Goal: Information Seeking & Learning: Understand process/instructions

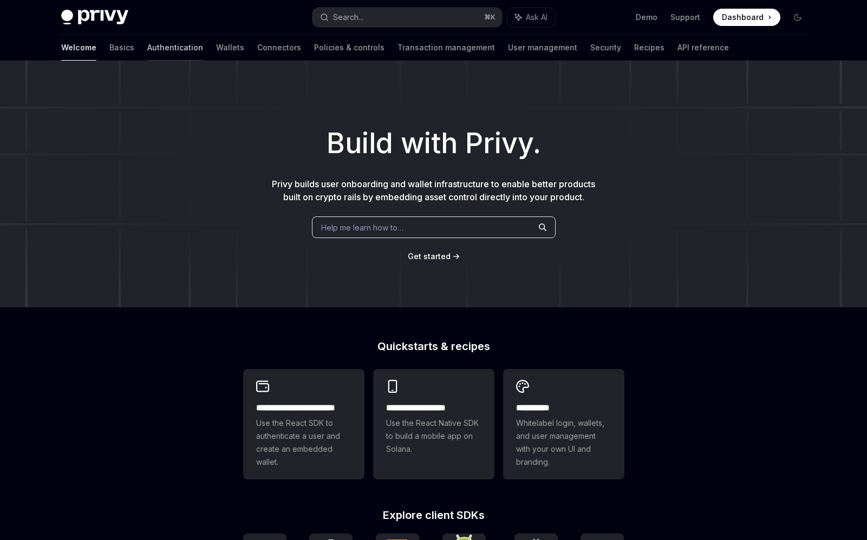
click at [147, 58] on link "Authentication" at bounding box center [175, 48] width 56 height 26
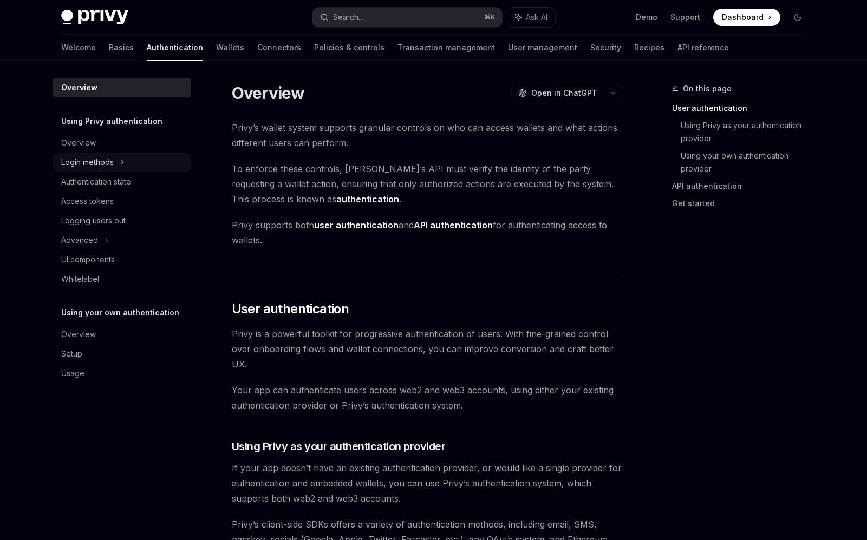
click at [96, 156] on div "Login methods" at bounding box center [87, 162] width 53 height 13
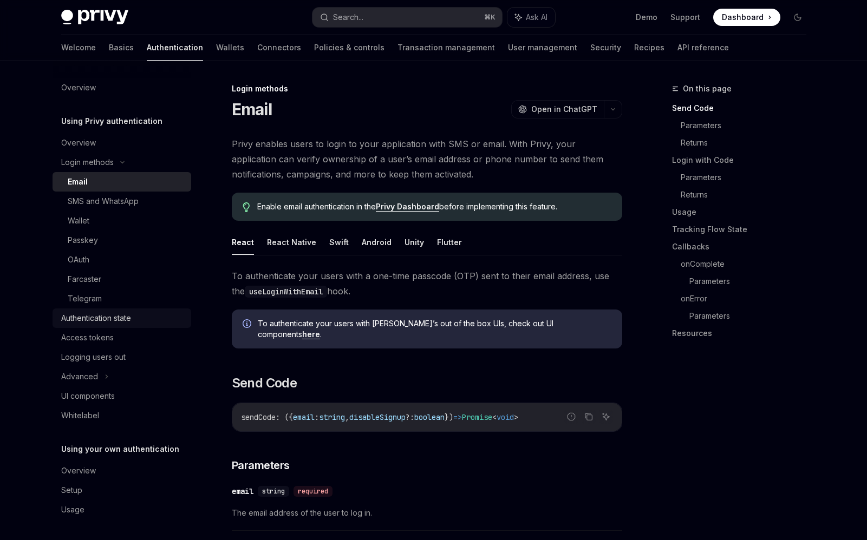
click at [103, 321] on div "Authentication state" at bounding box center [96, 318] width 70 height 13
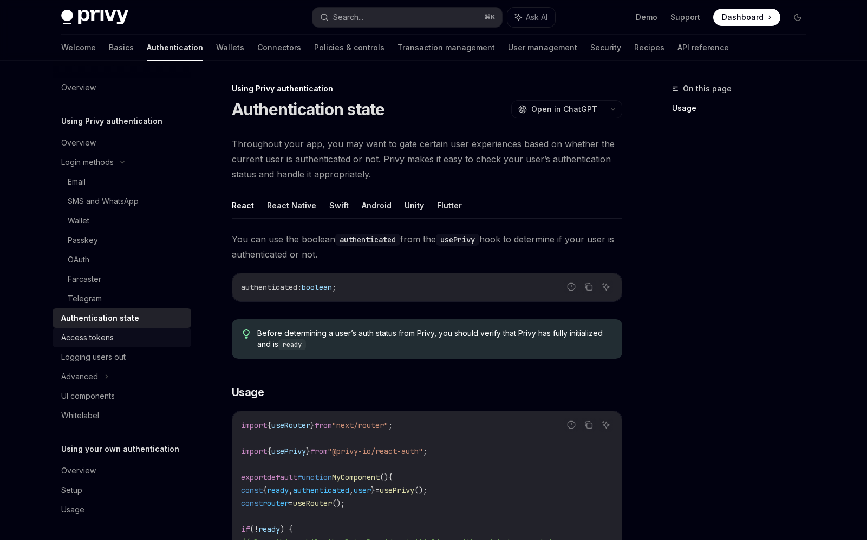
click at [101, 332] on div "Access tokens" at bounding box center [87, 337] width 53 height 13
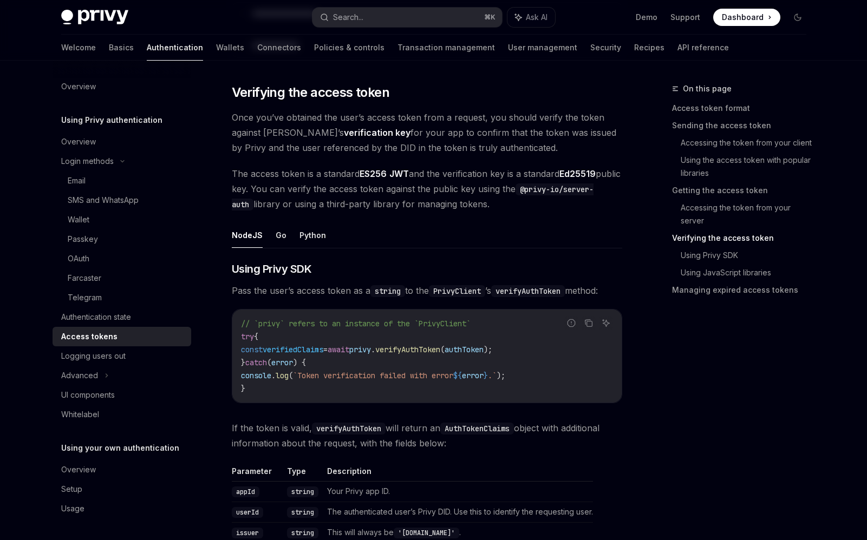
scroll to position [1538, 0]
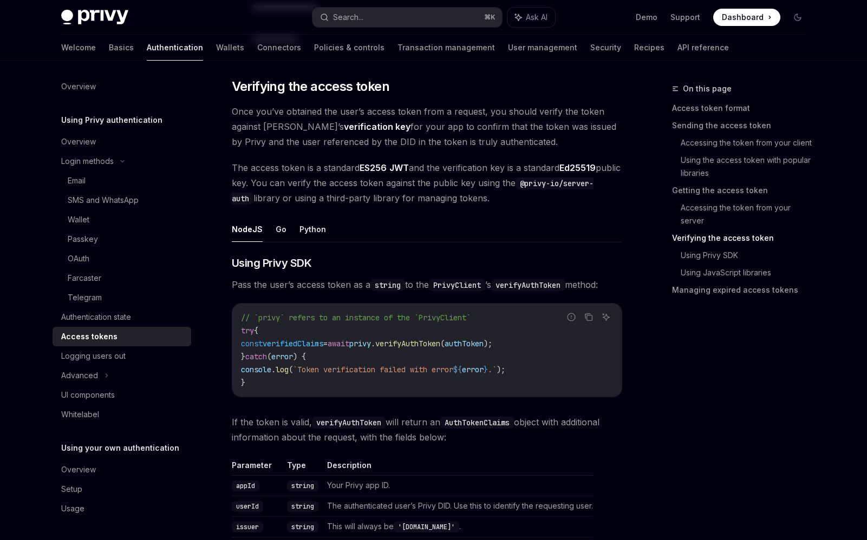
click at [371, 346] on span "privy" at bounding box center [360, 344] width 22 height 10
drag, startPoint x: 393, startPoint y: 346, endPoint x: 522, endPoint y: 341, distance: 129.5
click at [492, 341] on span "const verifiedClaims = await privy . verifyAuthToken ( authToken );" at bounding box center [366, 344] width 251 height 10
copy span "privy . verifyAuthToken ( authToken )"
click at [353, 377] on code "// `privy` refers to an instance of the `PrivyClient` try { const verifiedClaim…" at bounding box center [427, 350] width 372 height 78
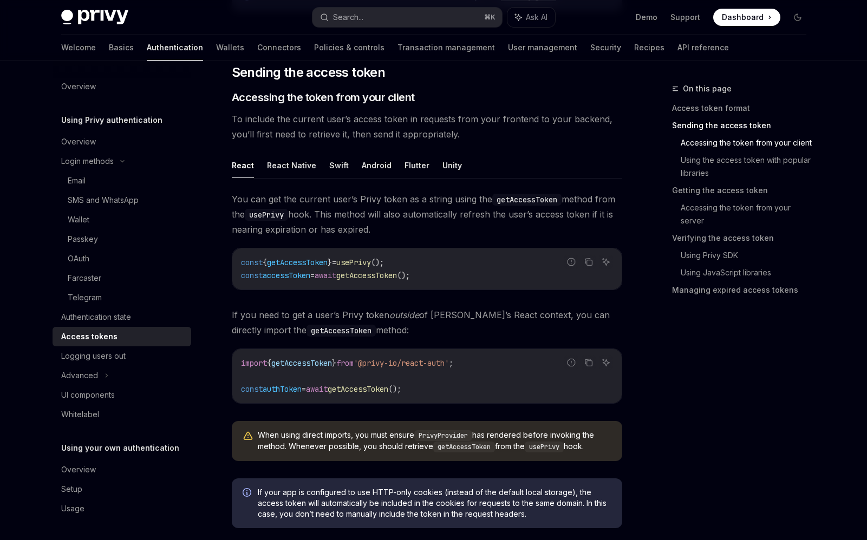
scroll to position [418, 0]
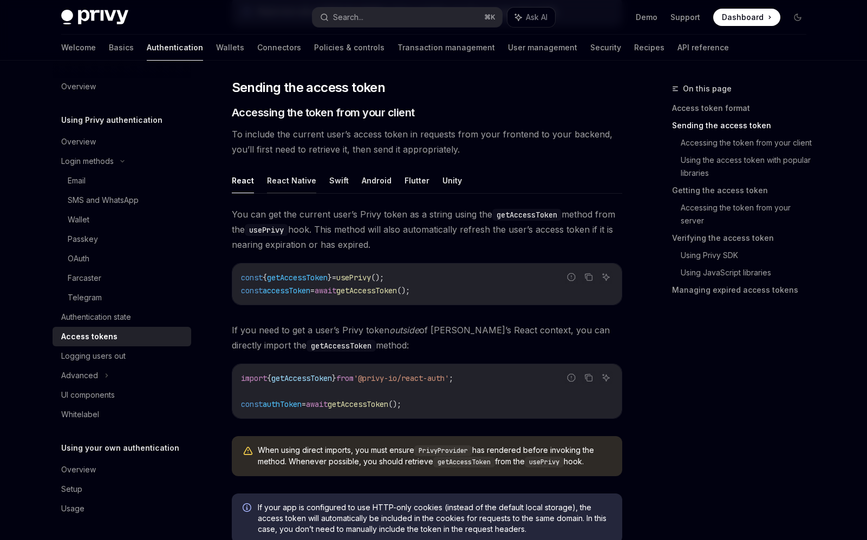
click at [307, 180] on button "React Native" at bounding box center [291, 180] width 49 height 25
type textarea "*"
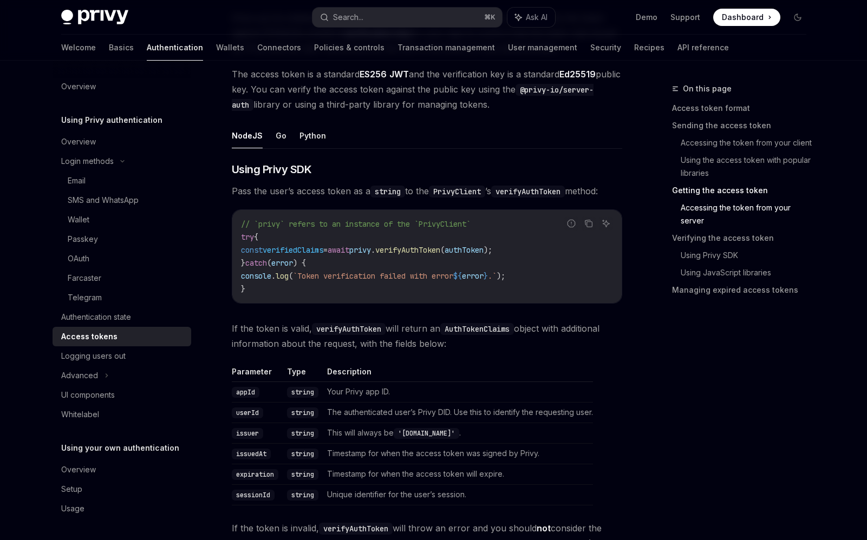
scroll to position [1497, 0]
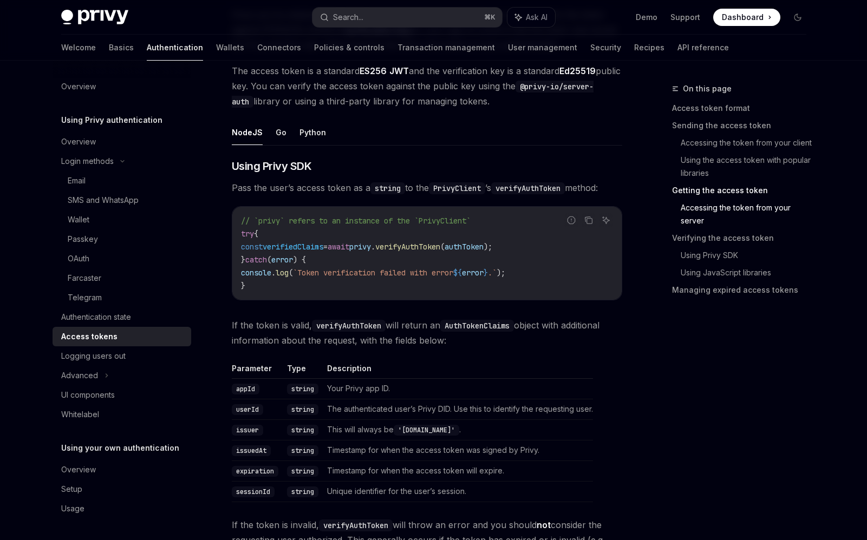
click at [409, 142] on ul "NodeJS Go Python" at bounding box center [427, 133] width 390 height 26
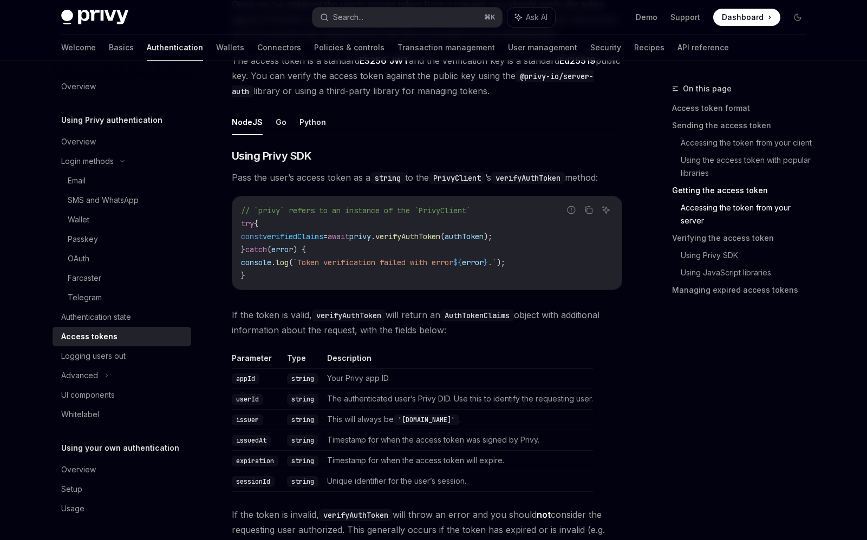
scroll to position [1507, 0]
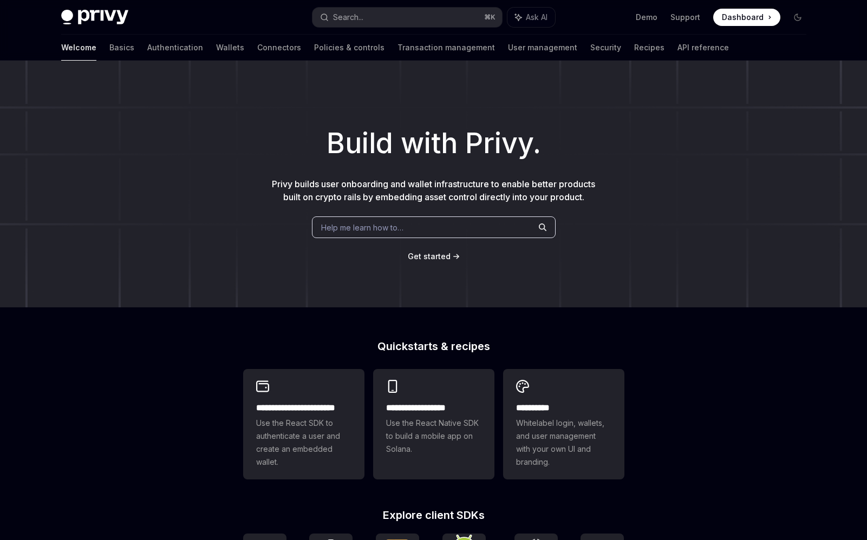
click at [741, 17] on span "Dashboard" at bounding box center [743, 17] width 42 height 11
click at [623, 148] on h1 "Build with Privy." at bounding box center [433, 143] width 832 height 42
